Goal: Find specific page/section: Find specific page/section

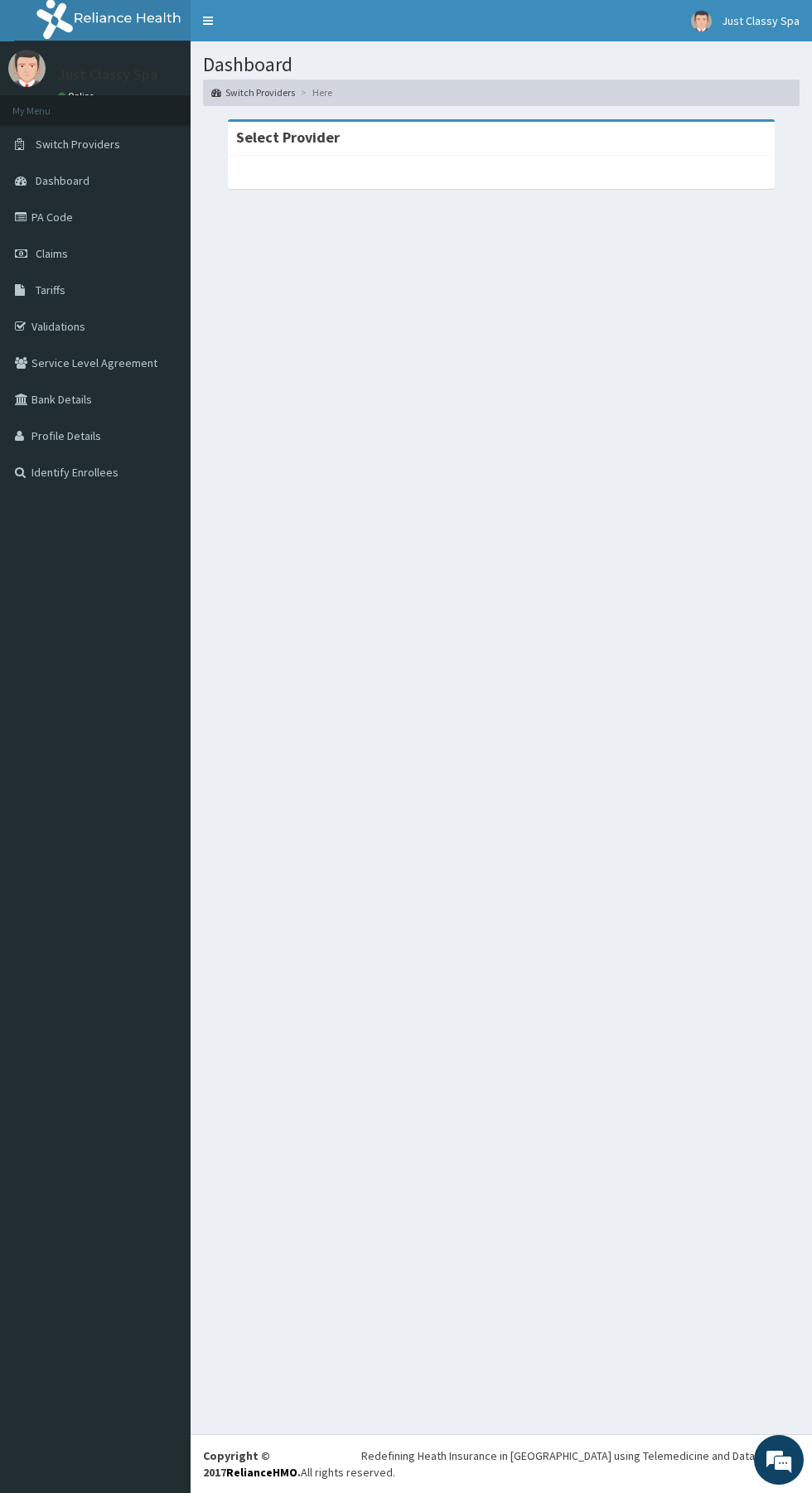
click at [93, 246] on link "Claims" at bounding box center [95, 253] width 190 height 37
click at [85, 223] on link "PA Code" at bounding box center [95, 217] width 190 height 37
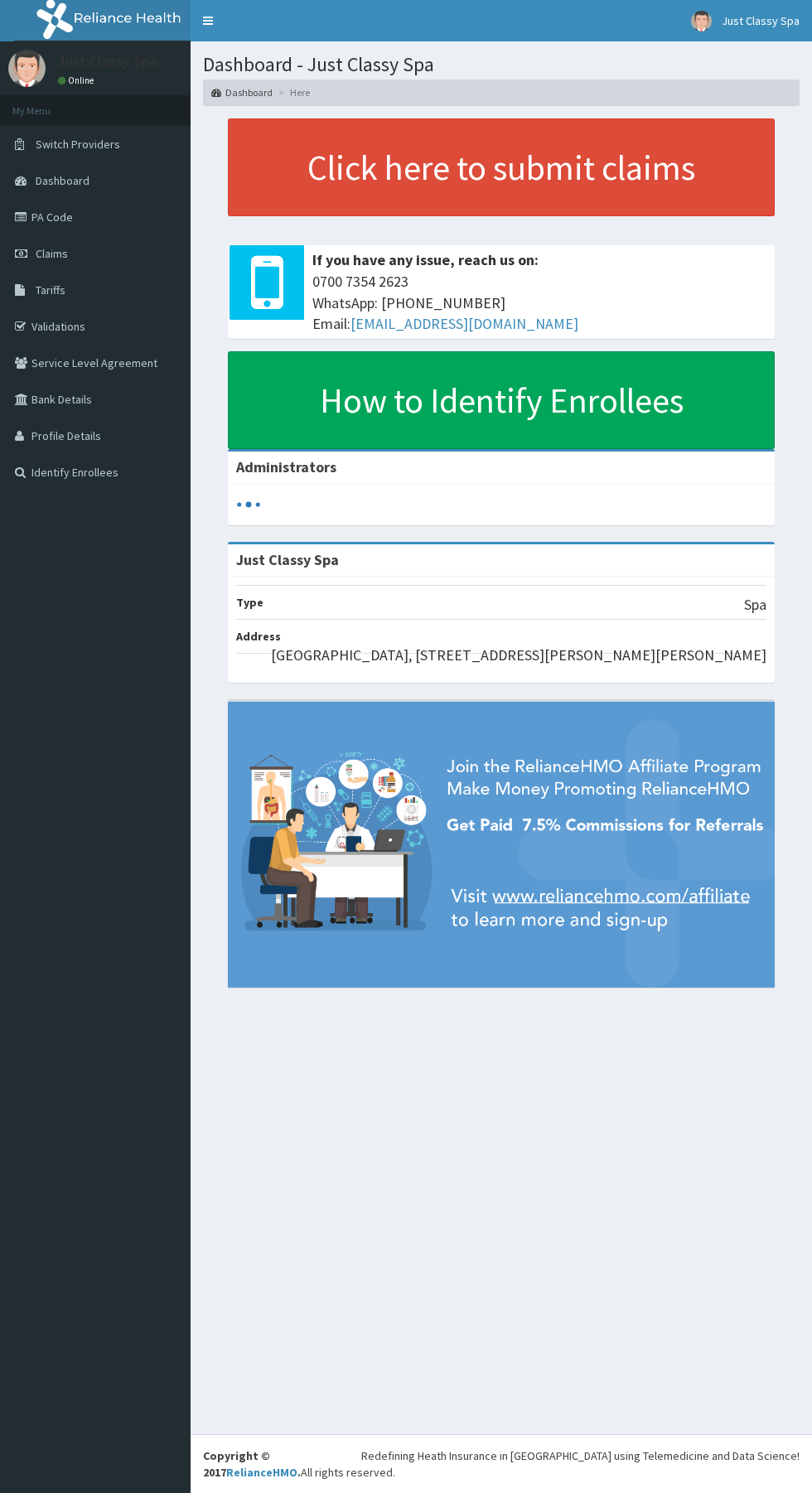
click at [87, 233] on link "PA Code" at bounding box center [95, 217] width 190 height 37
